Goal: Ask a question

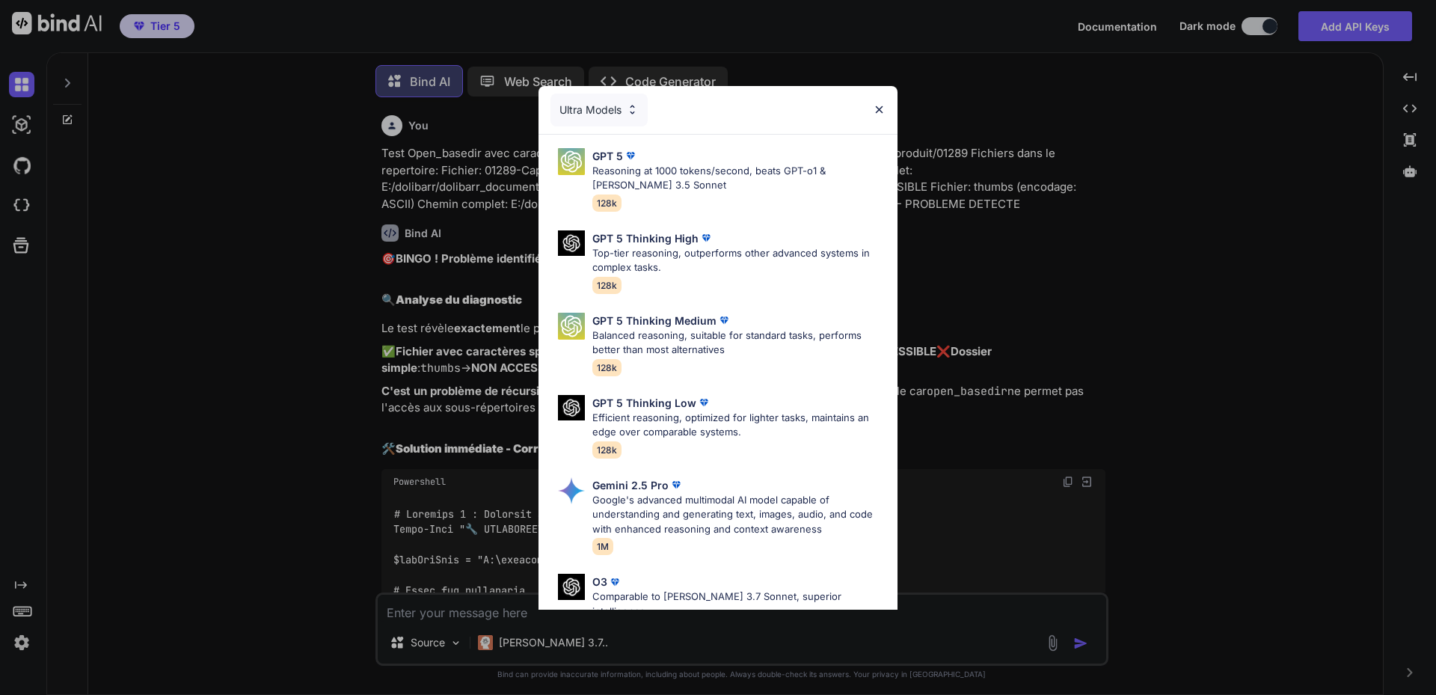
scroll to position [7, 0]
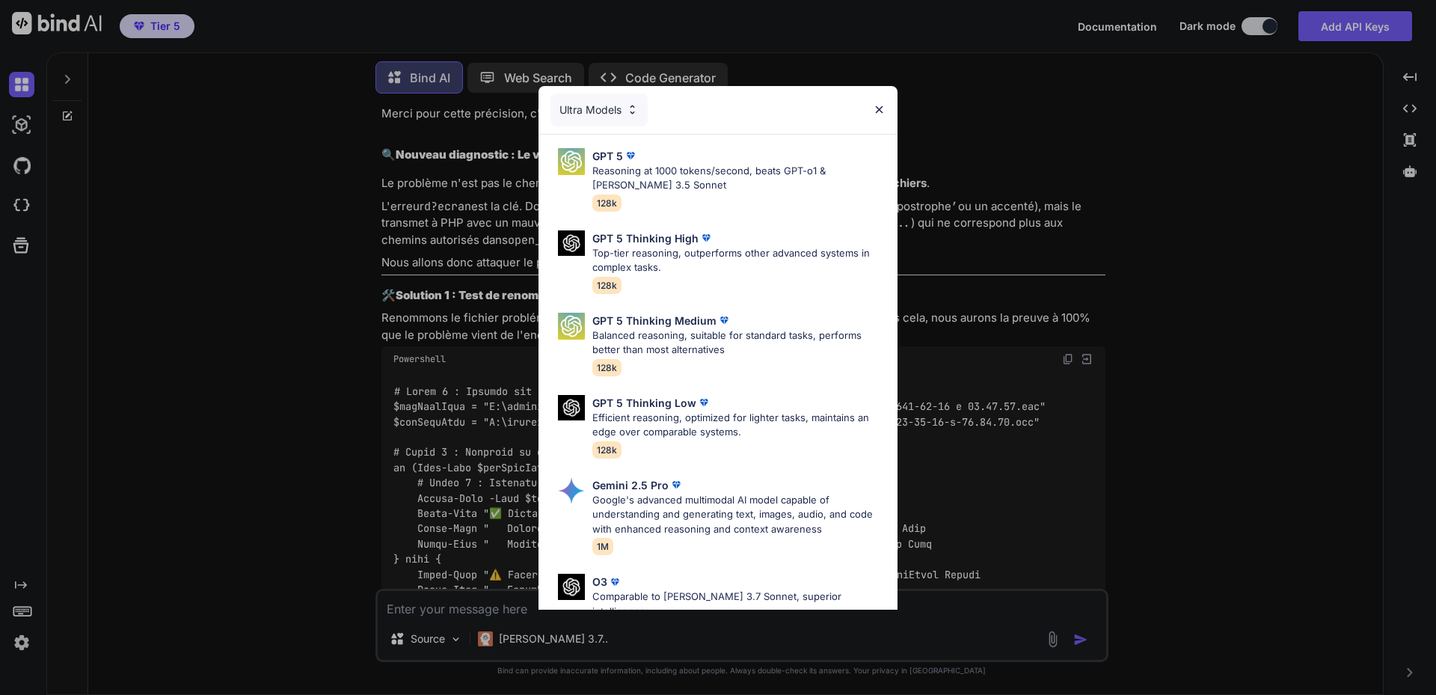
type textarea "x"
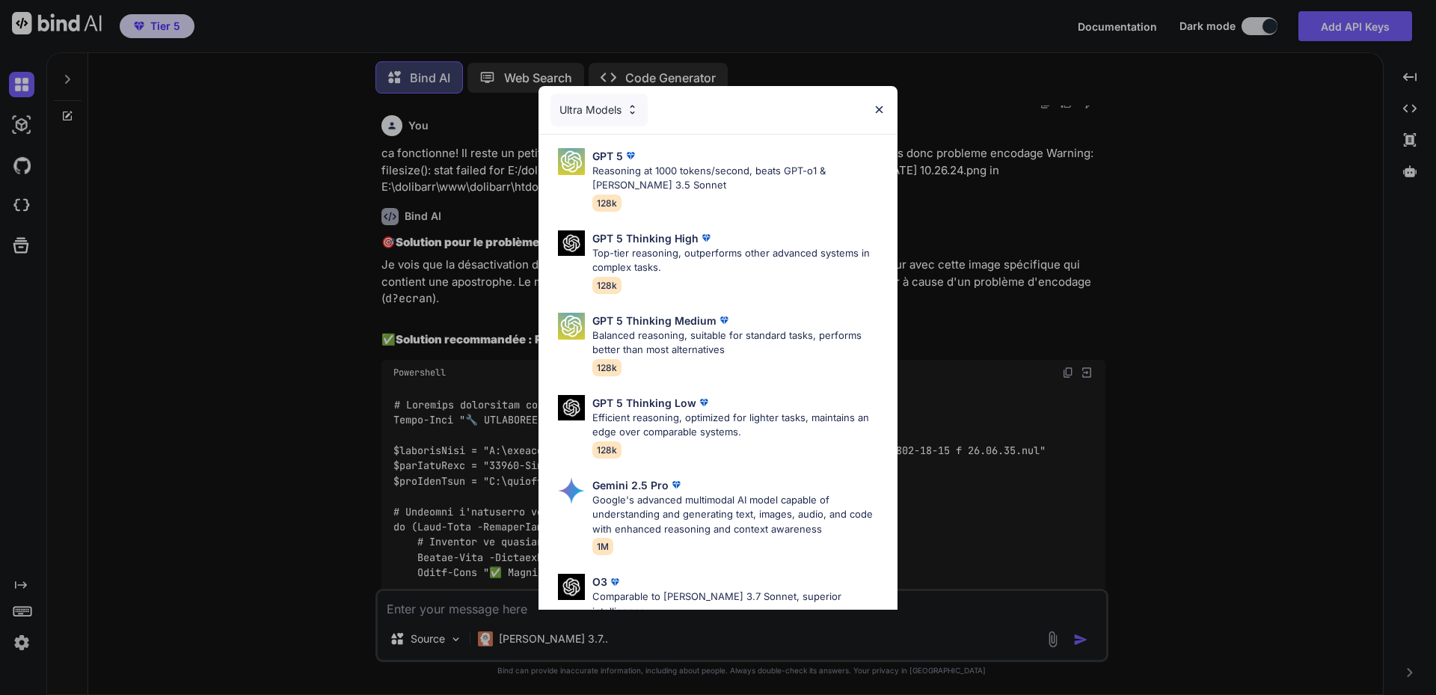
scroll to position [7932, 0]
click at [878, 107] on img at bounding box center [879, 109] width 13 height 13
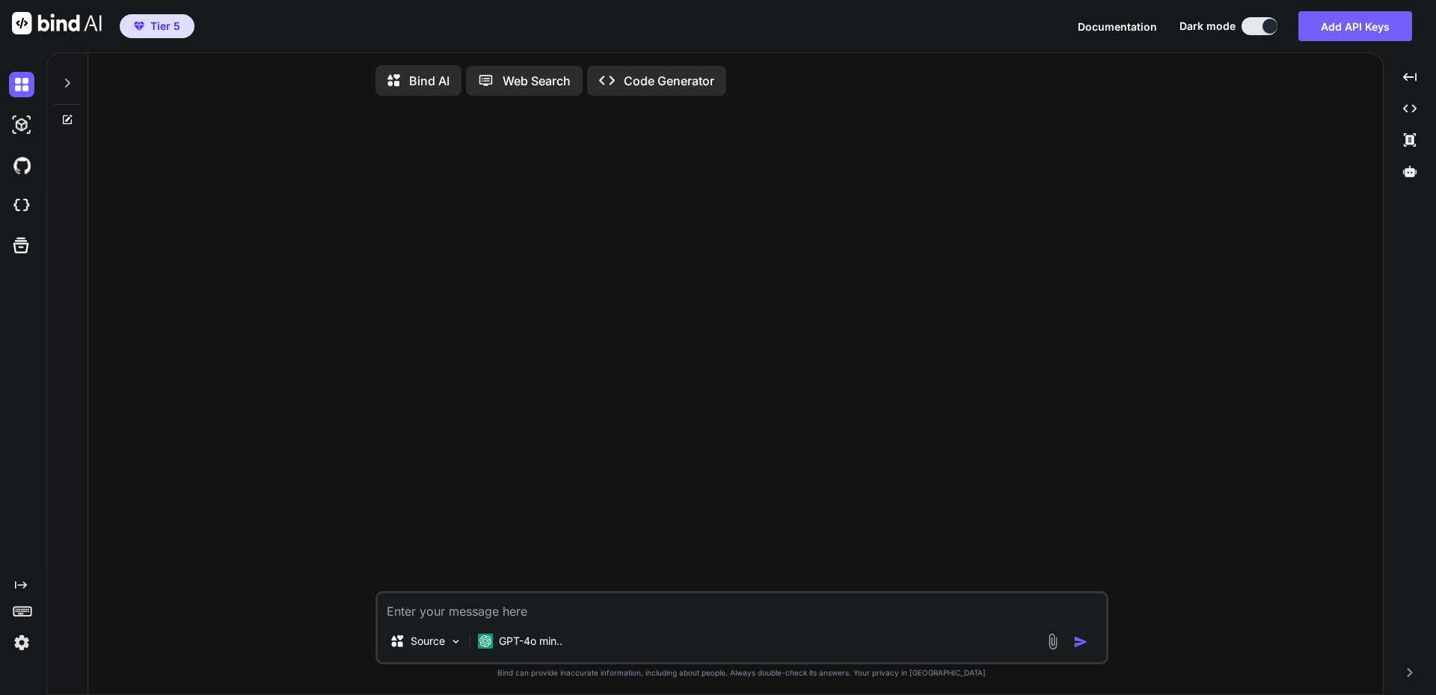
type textarea "x"
click at [67, 93] on div at bounding box center [67, 79] width 28 height 52
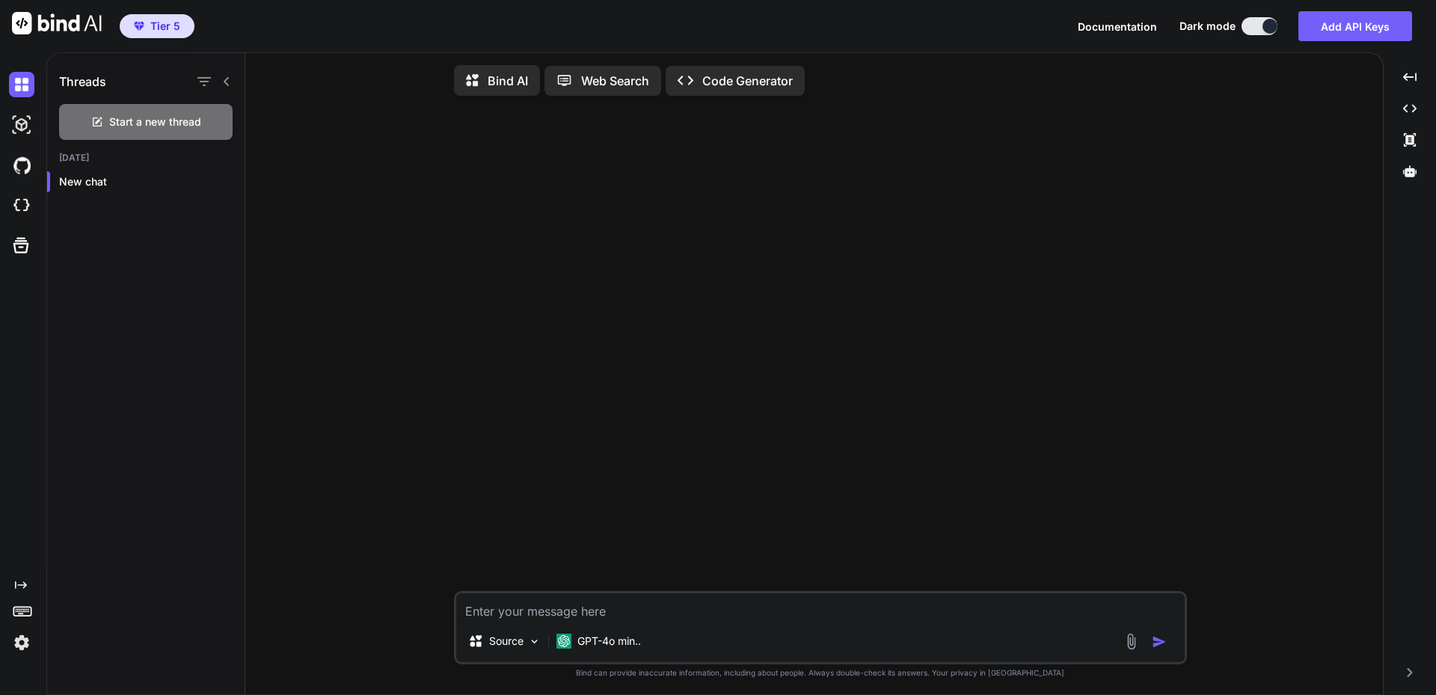
click at [89, 87] on h1 "Threads" at bounding box center [82, 82] width 47 height 18
click at [90, 87] on h1 "Threads" at bounding box center [82, 82] width 47 height 18
click at [21, 202] on img at bounding box center [21, 205] width 25 height 25
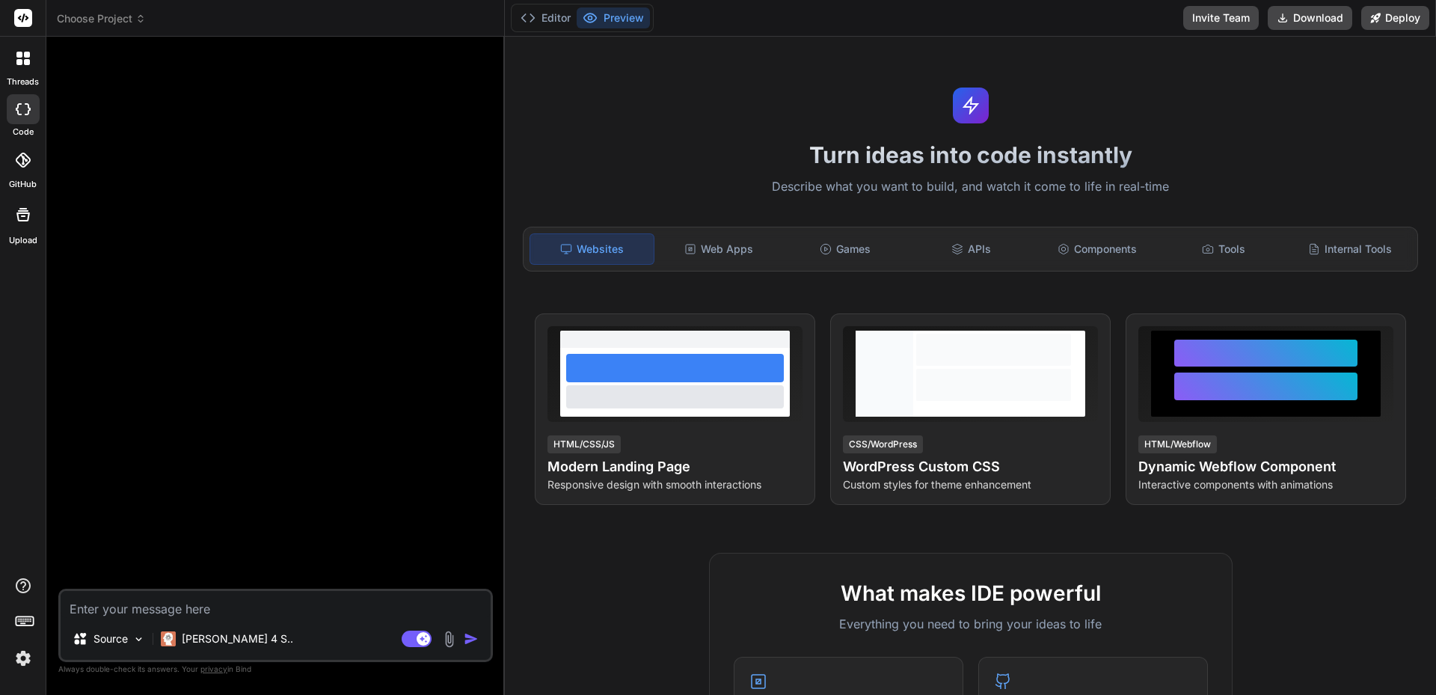
click at [108, 22] on span "Choose Project" at bounding box center [101, 18] width 89 height 15
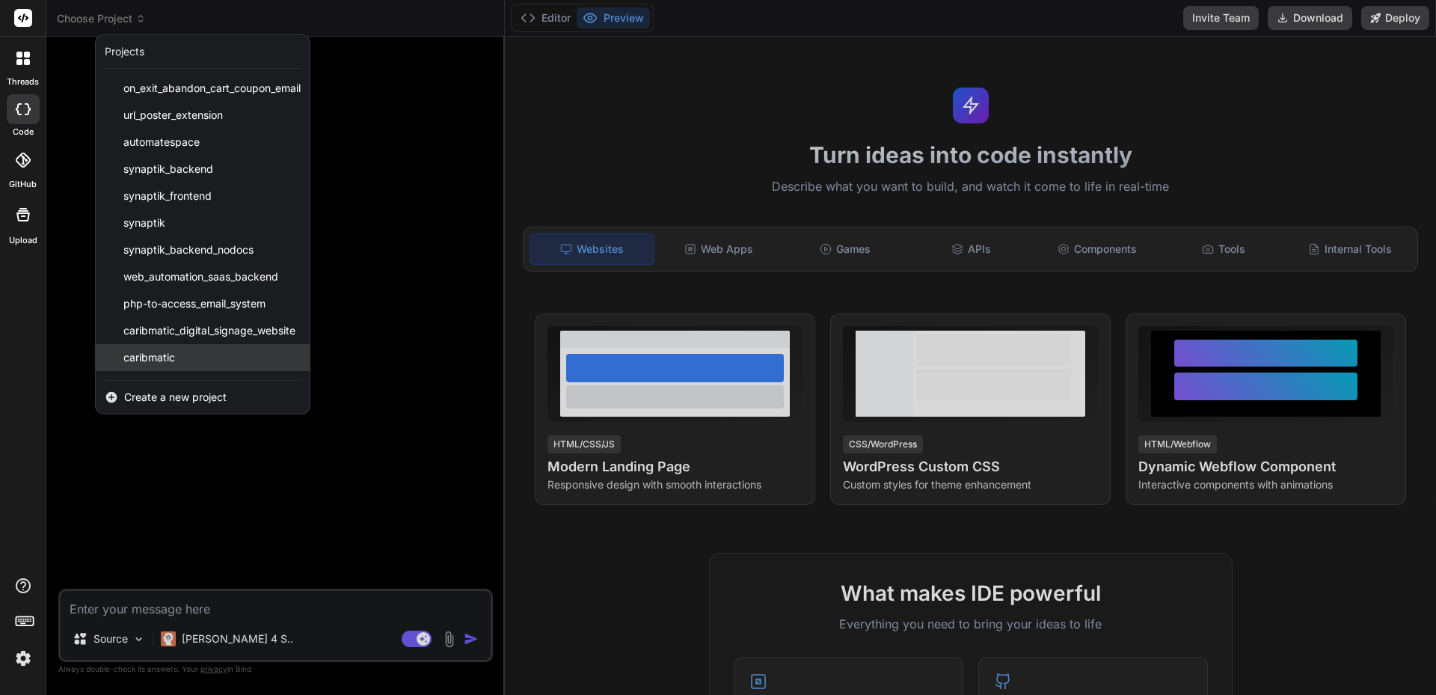
click at [169, 358] on span "caribmatic" at bounding box center [149, 357] width 52 height 15
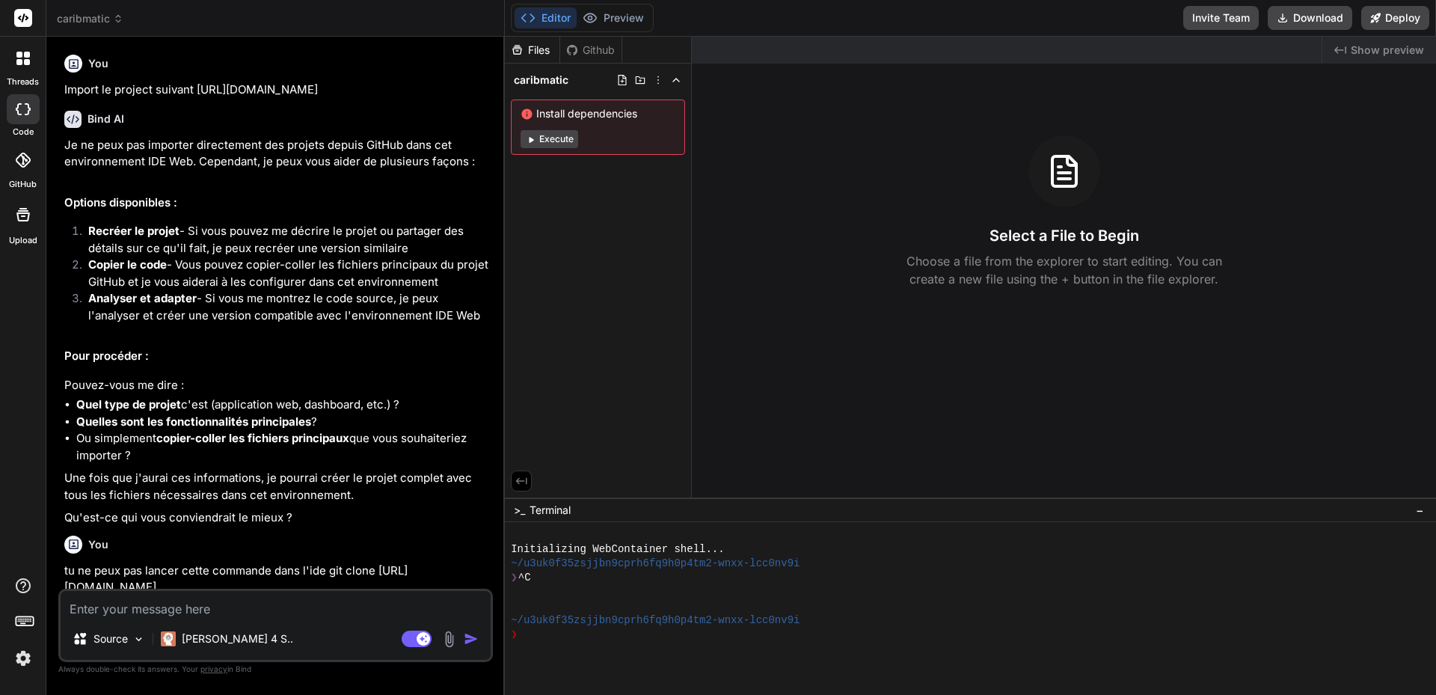
click at [105, 19] on span "caribmatic" at bounding box center [90, 18] width 67 height 15
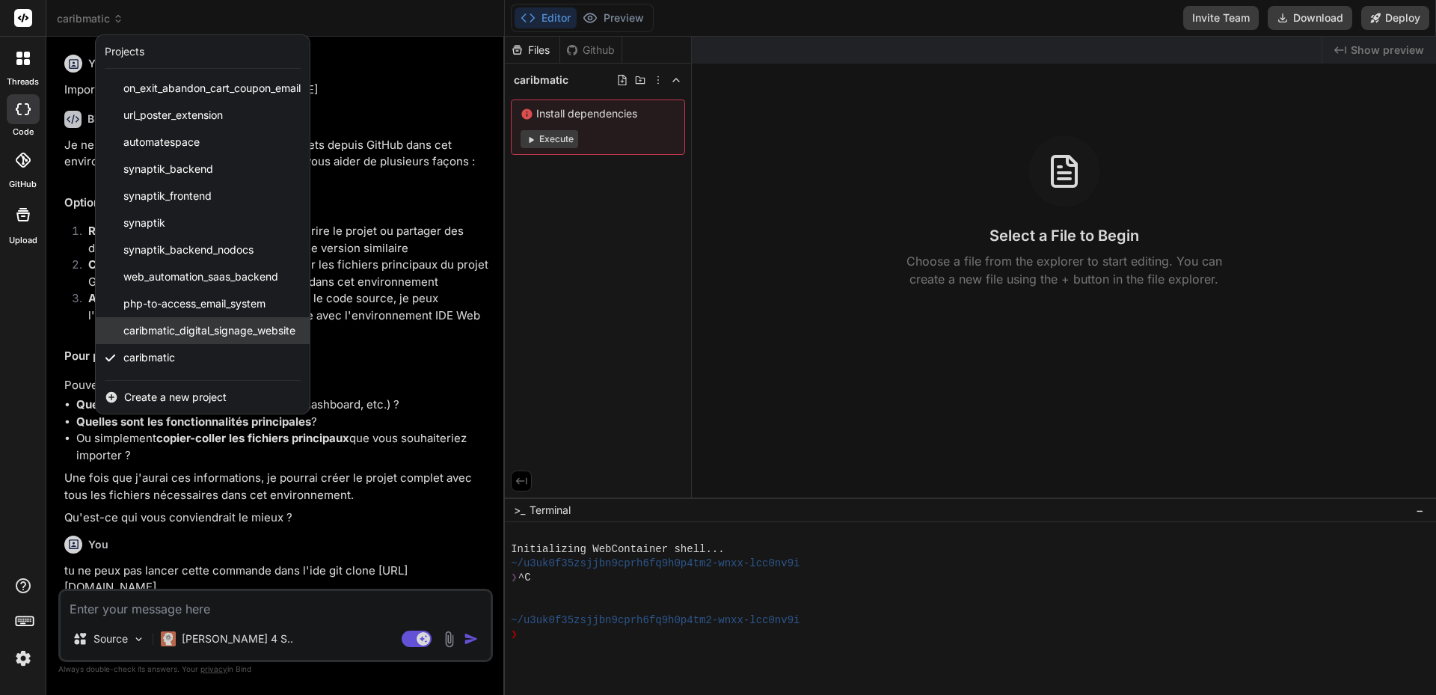
click at [206, 327] on span "caribmatic_digital_signage_website" at bounding box center [209, 330] width 172 height 15
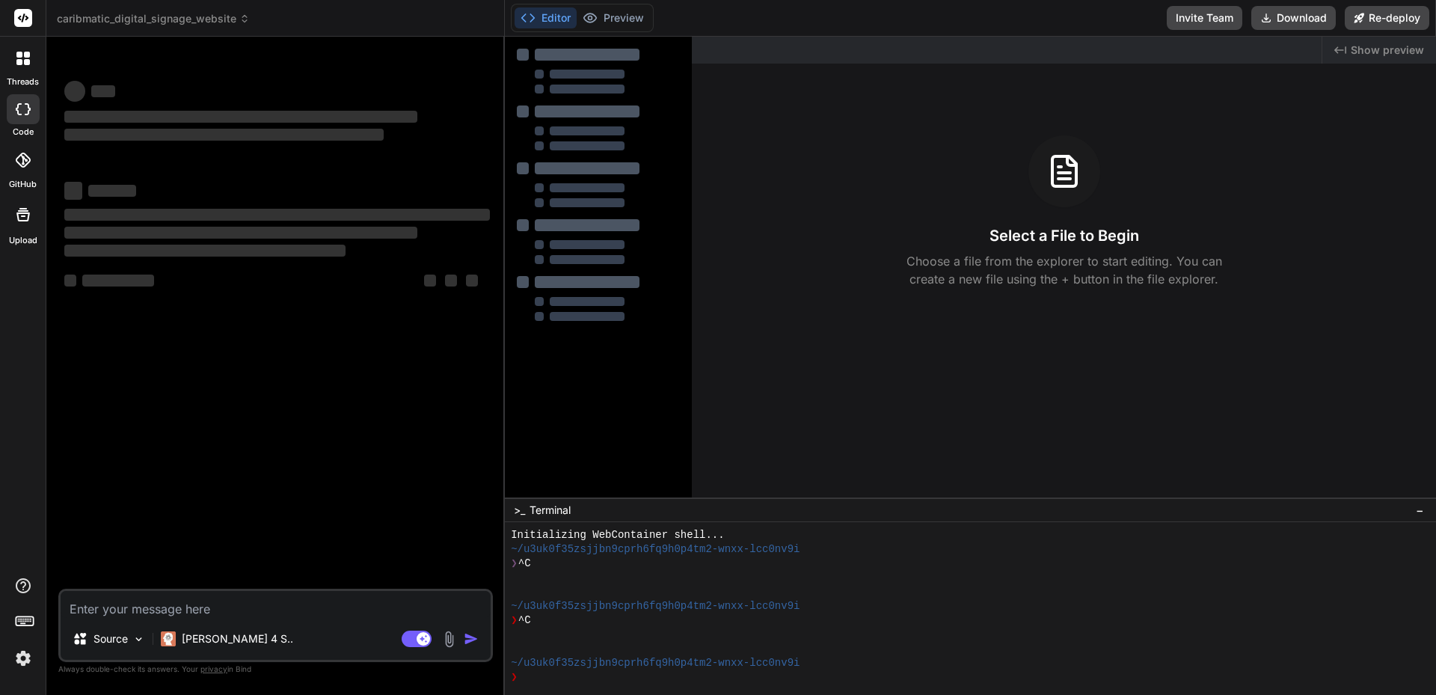
scroll to position [14, 0]
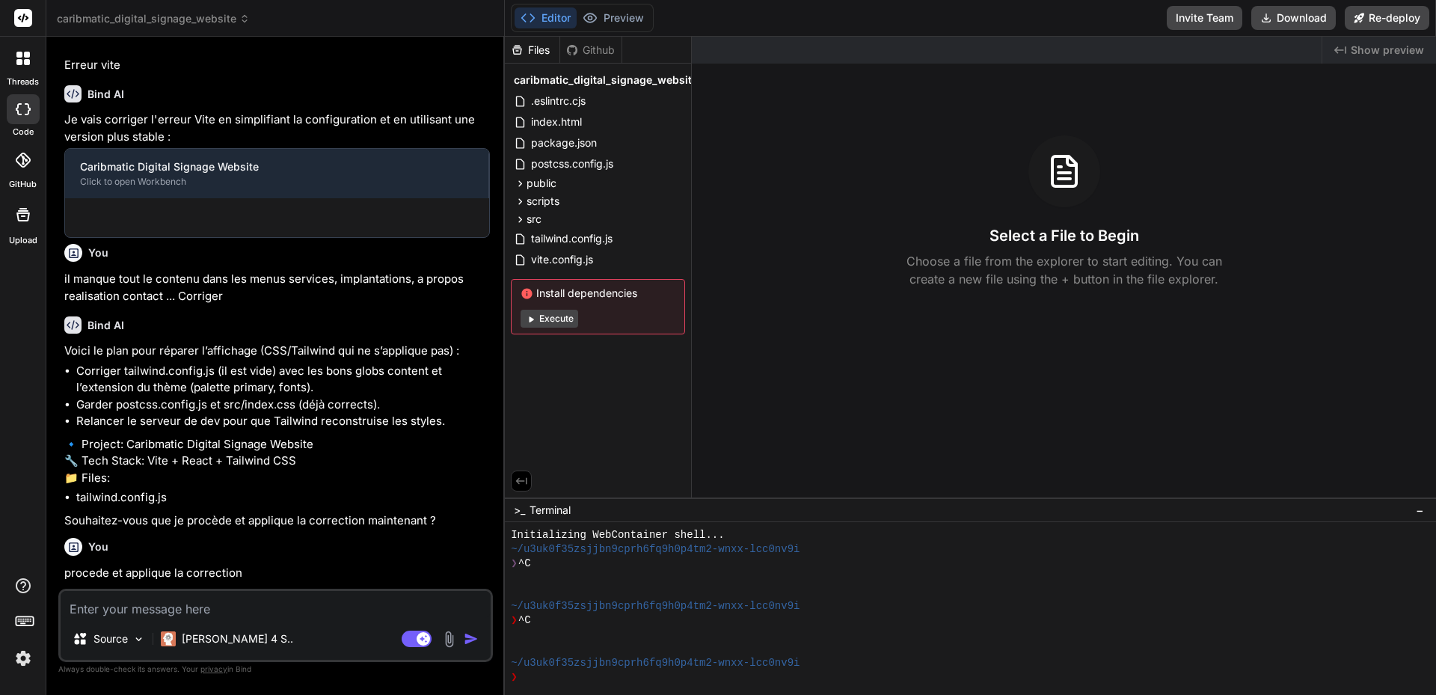
type textarea "x"
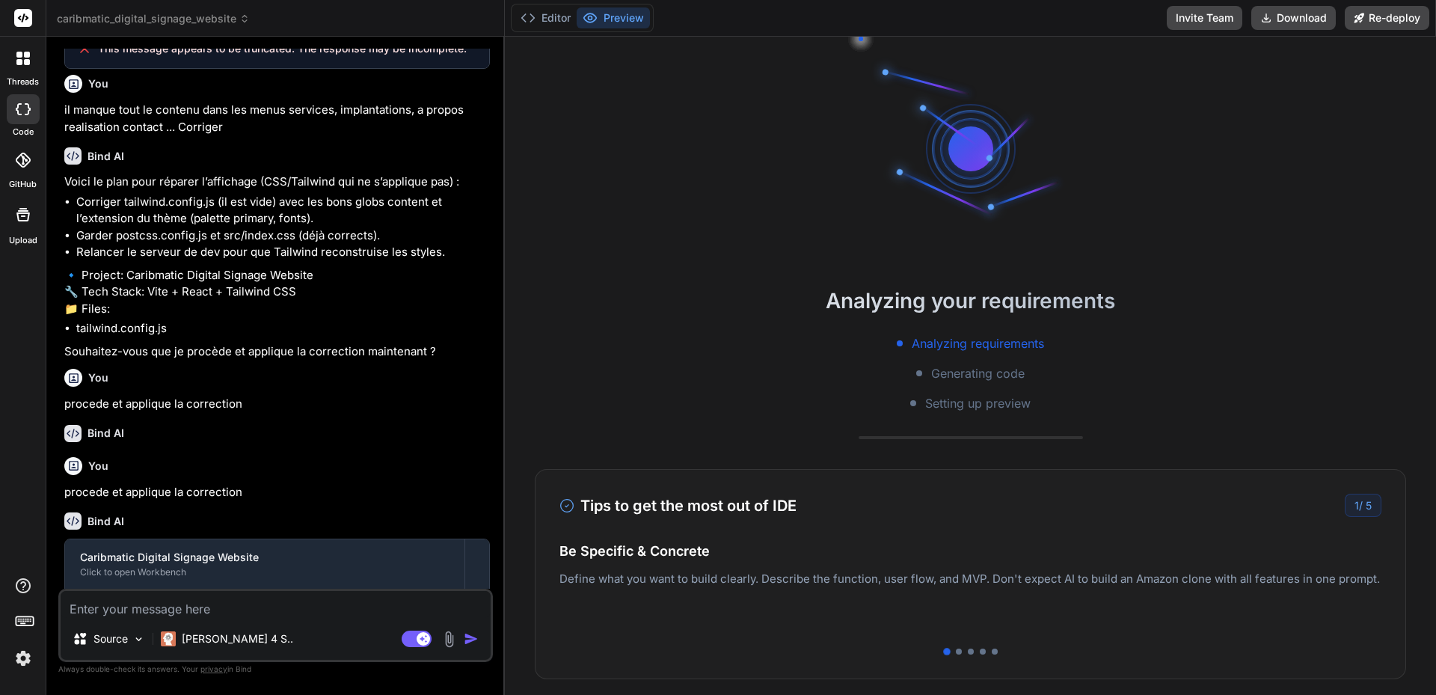
scroll to position [1023, 0]
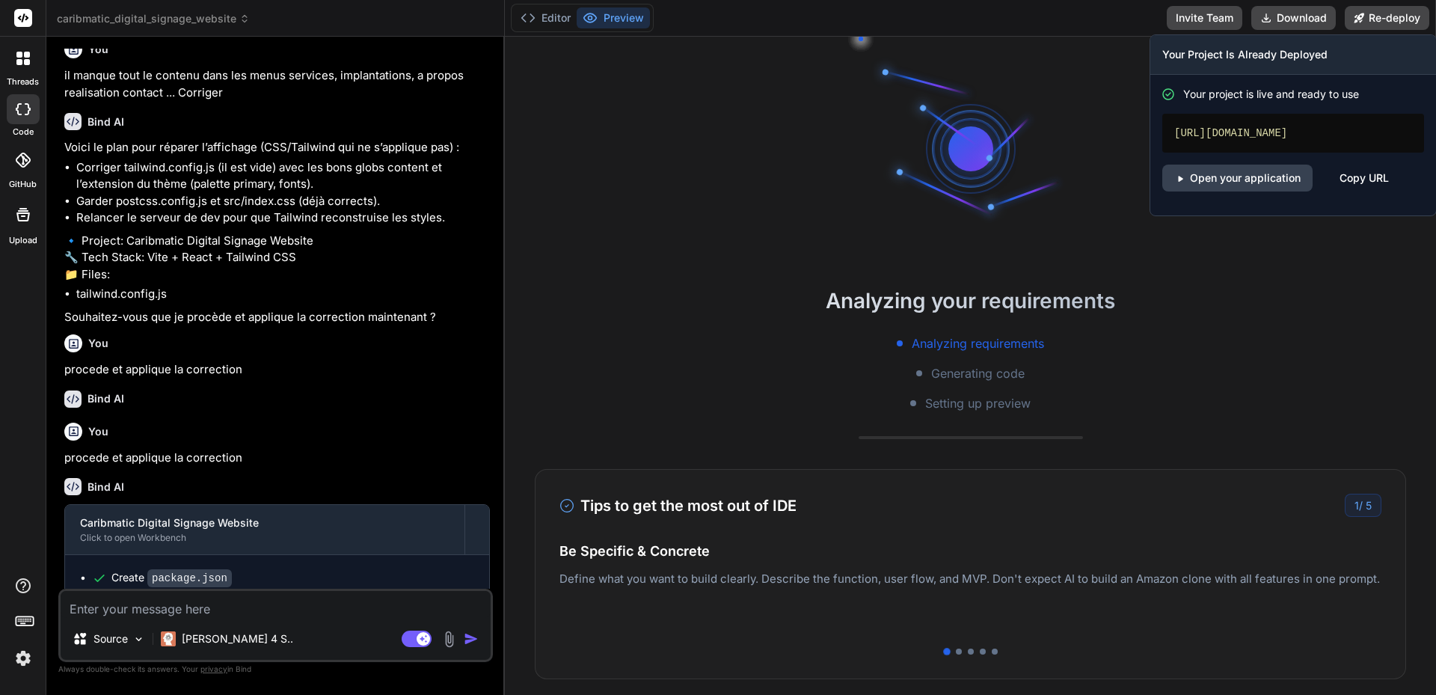
click at [1368, 190] on div "Copy URL" at bounding box center [1364, 178] width 49 height 27
